Goal: Transaction & Acquisition: Book appointment/travel/reservation

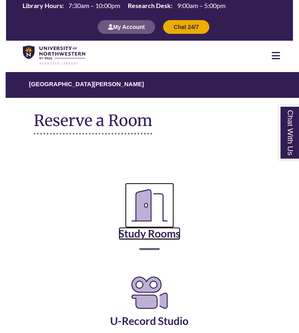
click at [171, 230] on link "Study Rooms" at bounding box center [150, 223] width 62 height 33
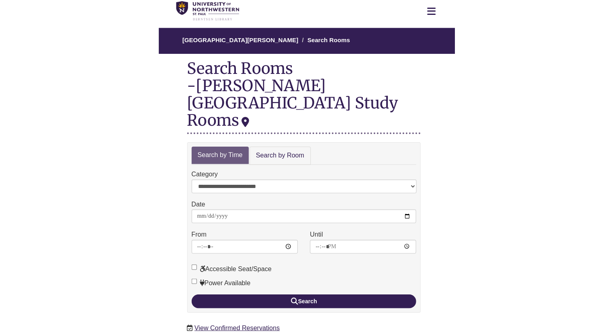
scroll to position [46, 0]
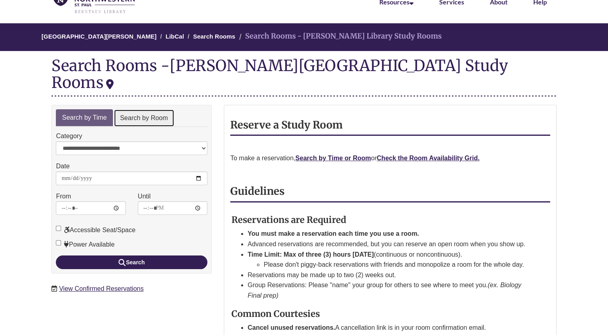
click at [138, 109] on link "Search by Room" at bounding box center [144, 118] width 61 height 18
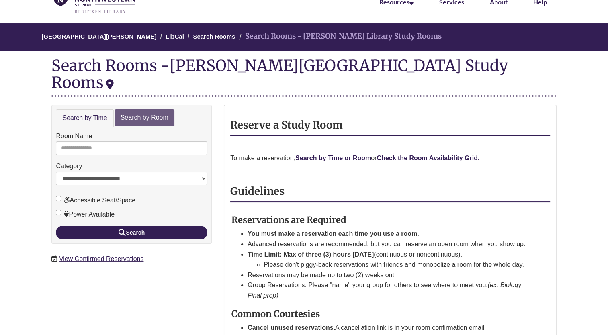
click at [138, 131] on div "Room Name" at bounding box center [132, 143] width 152 height 24
click at [138, 142] on input "Room Name" at bounding box center [132, 149] width 152 height 14
type input "*"
click at [56, 226] on button "Search" at bounding box center [132, 233] width 152 height 14
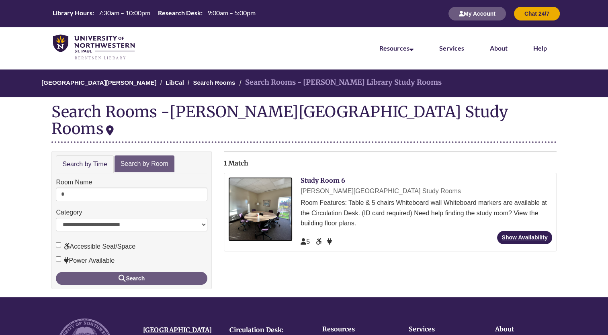
click at [267, 202] on img at bounding box center [260, 209] width 64 height 64
click at [100, 156] on link "Search by Time" at bounding box center [85, 165] width 58 height 18
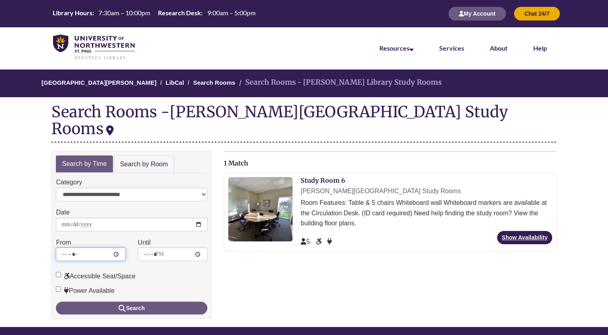
click at [105, 248] on input "*****" at bounding box center [91, 255] width 70 height 14
type input "*****"
click at [56, 302] on button "Search" at bounding box center [132, 308] width 152 height 13
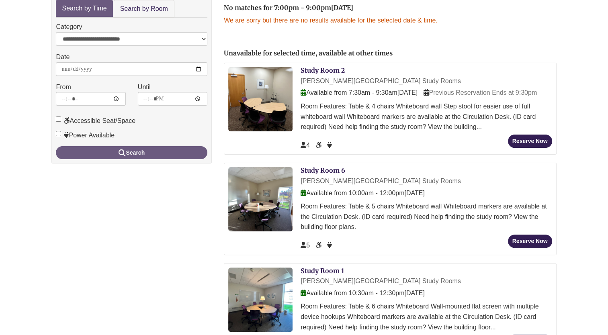
scroll to position [85, 0]
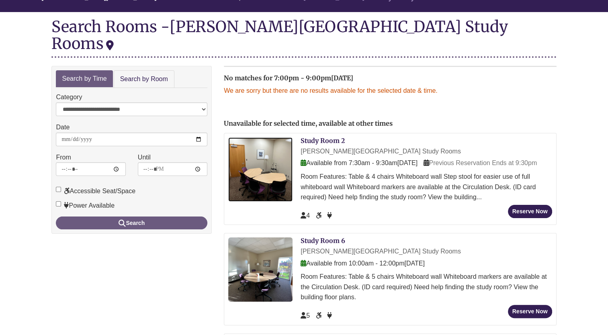
click at [275, 160] on img at bounding box center [260, 170] width 64 height 64
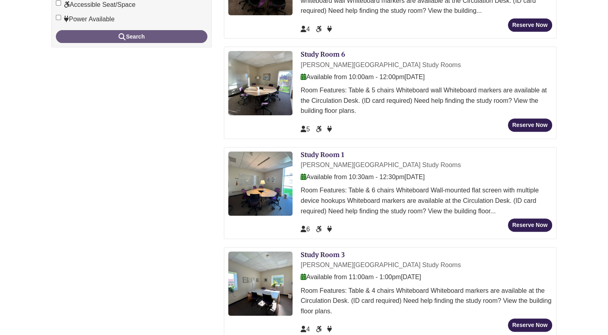
scroll to position [0, 0]
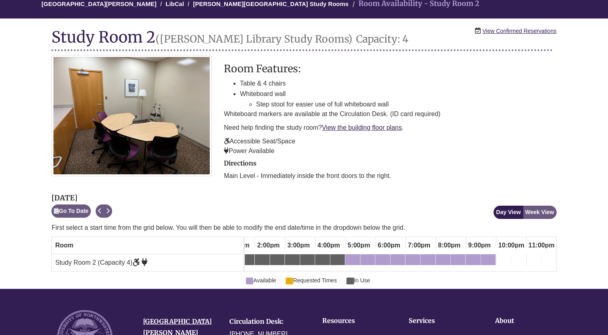
scroll to position [79, 0]
click at [430, 258] on div "7:30pm Wednesday, October 15, 2025 - Study Room 2 - Available" at bounding box center [428, 261] width 13 height 9
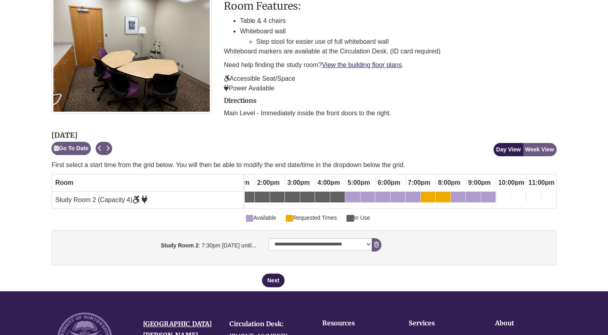
scroll to position [142, 0]
click at [269, 284] on button "Next" at bounding box center [273, 281] width 23 height 14
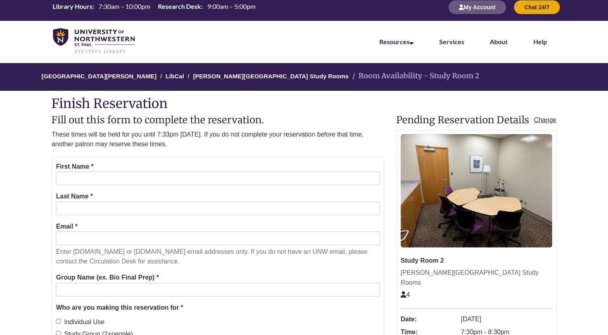
scroll to position [8, 0]
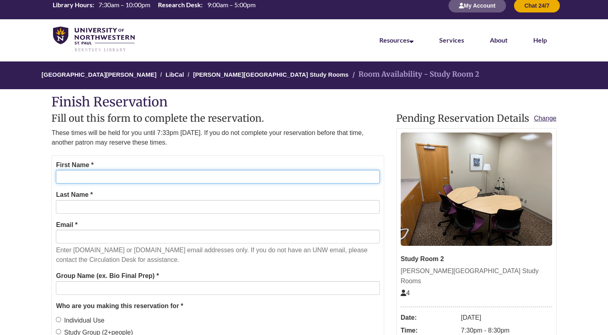
click at [212, 175] on input "First Name *" at bounding box center [218, 177] width 324 height 14
type input "******"
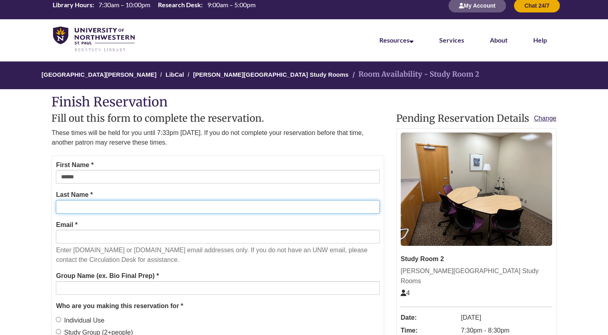
type input "********"
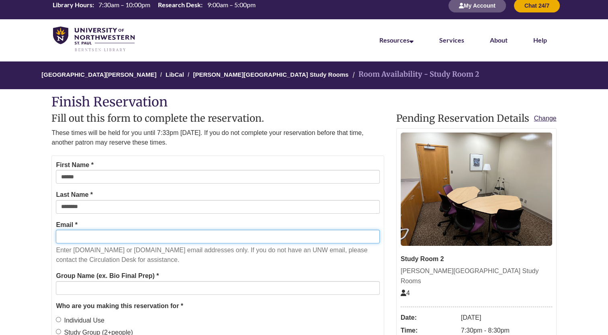
type input "**********"
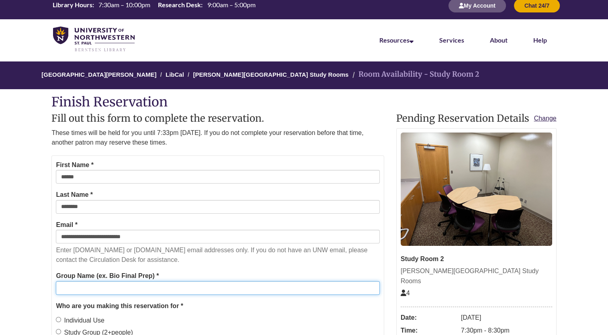
click at [162, 290] on input "Group Name (ex. Bio Final Prep) *" at bounding box center [218, 289] width 324 height 14
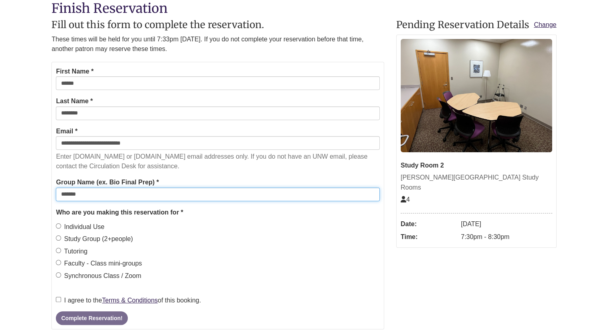
scroll to position [104, 0]
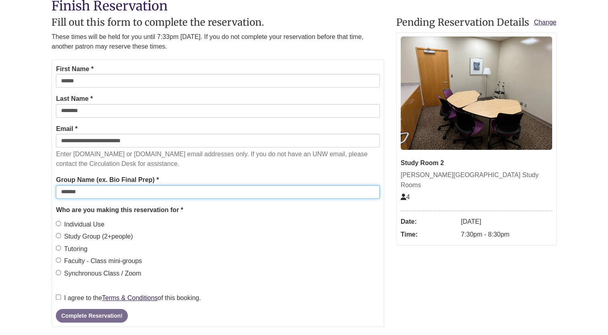
type input "*******"
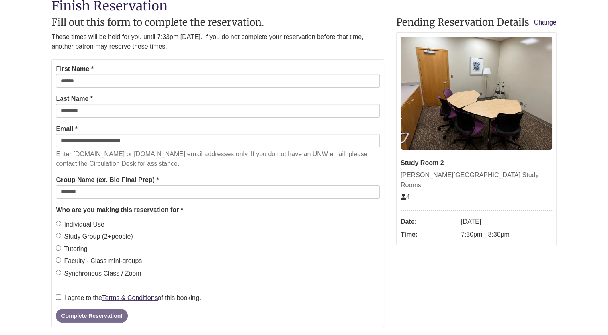
click at [103, 233] on label "Study Group (2+people)" at bounding box center [94, 237] width 77 height 10
click at [75, 290] on div "[PERSON_NAME] Library Study Rooms: Terms & Conditions Regarding your reservatio…" at bounding box center [218, 296] width 324 height 14
click at [74, 298] on label "I agree to the Terms & Conditions of this booking." at bounding box center [128, 298] width 145 height 10
click at [90, 316] on button "Complete Reservation!" at bounding box center [92, 316] width 72 height 14
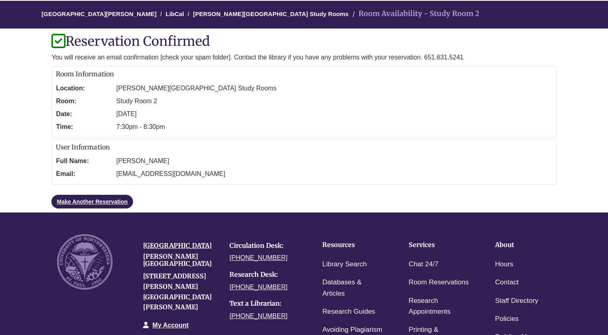
scroll to position [60, 0]
